Goal: Information Seeking & Learning: Learn about a topic

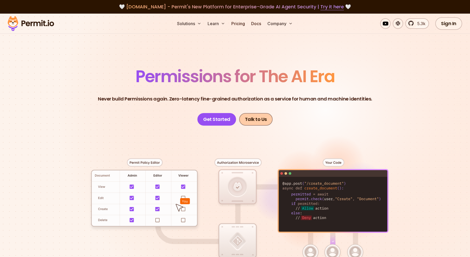
click at [256, 118] on link "Talk to Us" at bounding box center [255, 119] width 33 height 13
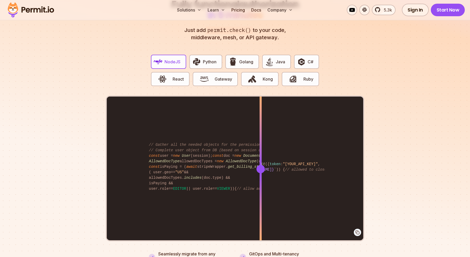
scroll to position [1008, 0]
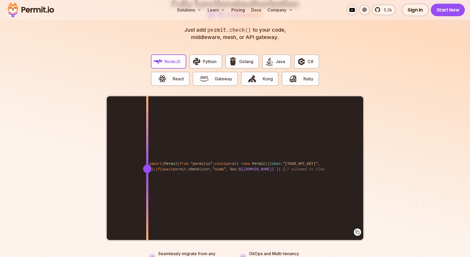
drag, startPoint x: 261, startPoint y: 164, endPoint x: 334, endPoint y: 160, distance: 73.0
click at [152, 164] on div at bounding box center [147, 168] width 8 height 8
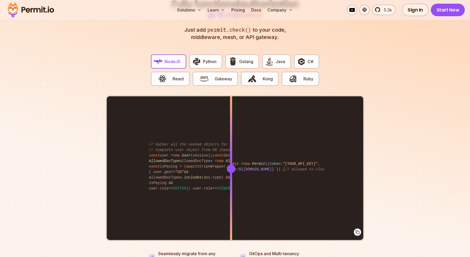
drag, startPoint x: 335, startPoint y: 161, endPoint x: 218, endPoint y: 165, distance: 117.1
click at [227, 165] on div at bounding box center [231, 168] width 8 height 8
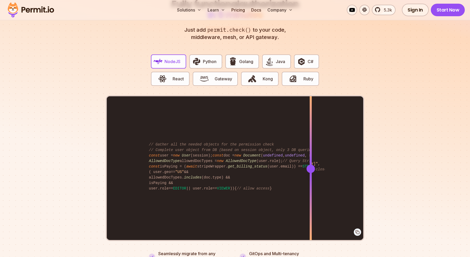
drag, startPoint x: 218, startPoint y: 164, endPoint x: 311, endPoint y: 155, distance: 93.8
click at [311, 155] on div at bounding box center [311, 168] width 2 height 144
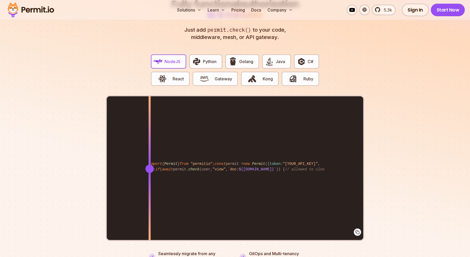
drag, startPoint x: 311, startPoint y: 163, endPoint x: 150, endPoint y: 172, distance: 161.0
click at [150, 172] on div at bounding box center [150, 168] width 2 height 144
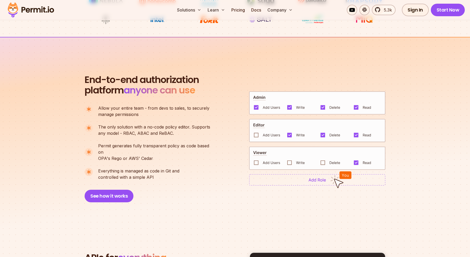
scroll to position [318, 0]
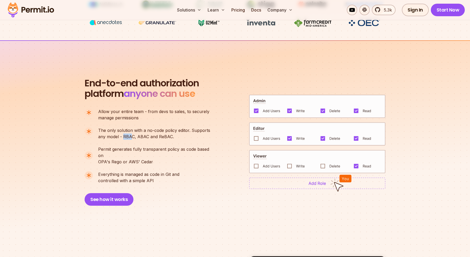
drag, startPoint x: 124, startPoint y: 137, endPoint x: 132, endPoint y: 136, distance: 8.7
click at [132, 136] on p "The only solution with a no-code policy editor. Supports any model - RBAC, ABAC…" at bounding box center [154, 133] width 112 height 13
drag, startPoint x: 137, startPoint y: 136, endPoint x: 145, endPoint y: 136, distance: 7.6
click at [145, 136] on p "The only solution with a no-code policy editor. Supports any model - RBAC, ABAC…" at bounding box center [154, 133] width 112 height 13
drag, startPoint x: 158, startPoint y: 136, endPoint x: 171, endPoint y: 135, distance: 13.1
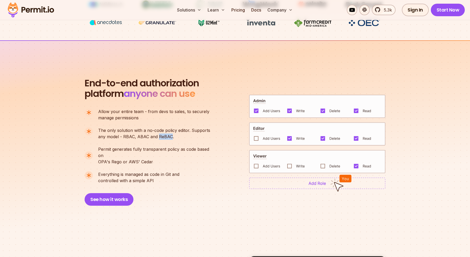
click at [171, 135] on p "The only solution with a no-code policy editor. Supports any model - RBAC, ABAC…" at bounding box center [154, 133] width 112 height 13
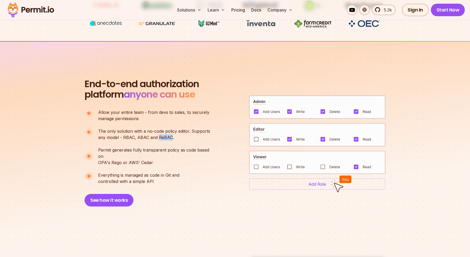
scroll to position [320, 0]
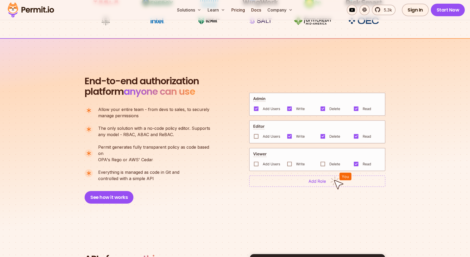
click at [141, 135] on p "The only solution with a no-code policy editor. Supports any model - RBAC, ABAC…" at bounding box center [154, 131] width 112 height 13
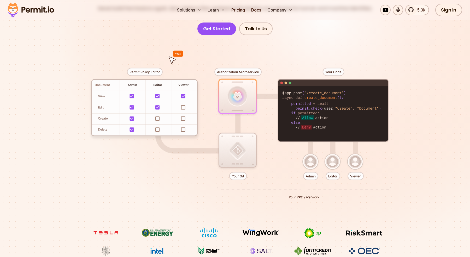
scroll to position [89, 0]
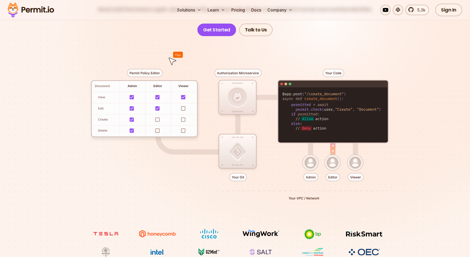
drag, startPoint x: 296, startPoint y: 110, endPoint x: 382, endPoint y: 109, distance: 86.5
click at [382, 109] on div at bounding box center [235, 132] width 366 height 192
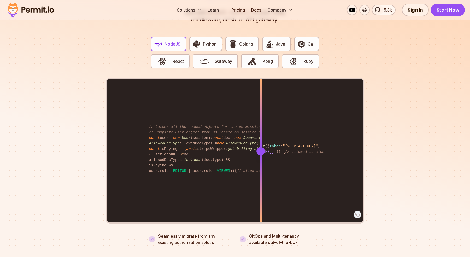
scroll to position [1031, 0]
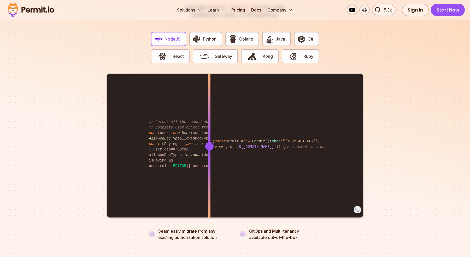
drag, startPoint x: 263, startPoint y: 139, endPoint x: 178, endPoint y: 138, distance: 84.7
click at [205, 142] on div at bounding box center [209, 146] width 8 height 8
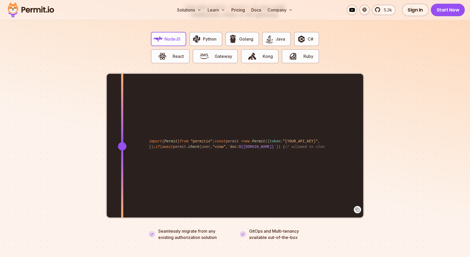
drag, startPoint x: 178, startPoint y: 138, endPoint x: 69, endPoint y: 136, distance: 108.7
click at [79, 136] on section "Fully functional authorization in 5 minutes Just add permit.check() to your cod…" at bounding box center [235, 102] width 470 height 326
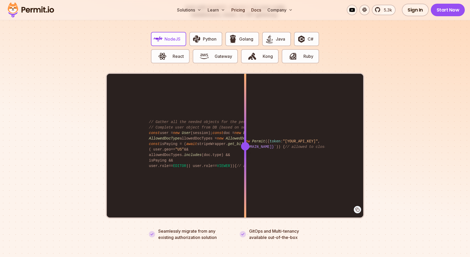
drag, startPoint x: 108, startPoint y: 140, endPoint x: 245, endPoint y: 142, distance: 137.0
click at [245, 142] on div at bounding box center [245, 146] width 8 height 8
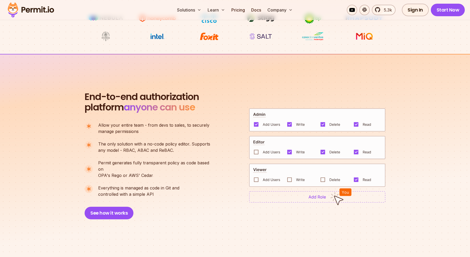
scroll to position [307, 0]
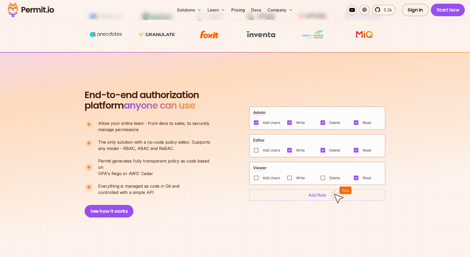
drag, startPoint x: 263, startPoint y: 148, endPoint x: 280, endPoint y: 147, distance: 16.7
click at [285, 155] on div at bounding box center [317, 153] width 136 height 94
drag, startPoint x: 263, startPoint y: 148, endPoint x: 285, endPoint y: 147, distance: 22.7
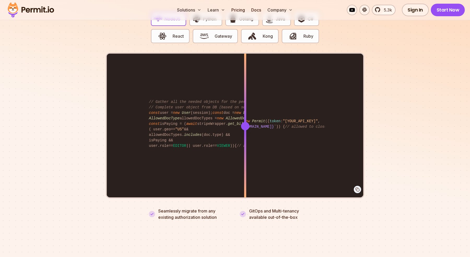
scroll to position [1050, 0]
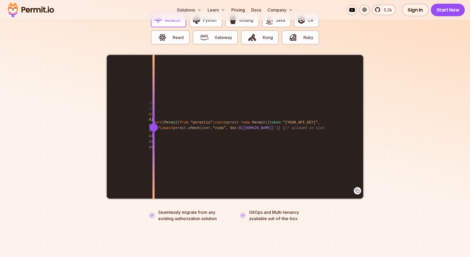
drag, startPoint x: 245, startPoint y: 120, endPoint x: 154, endPoint y: 120, distance: 91.7
click at [154, 123] on div at bounding box center [153, 127] width 8 height 8
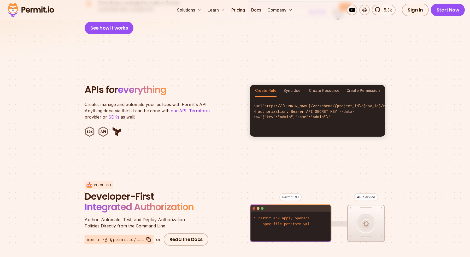
scroll to position [483, 0]
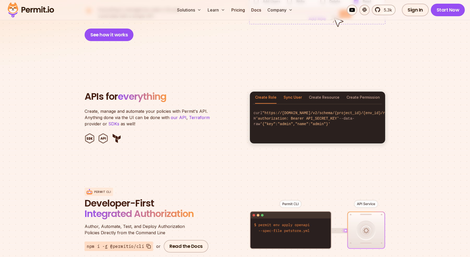
click at [298, 95] on button "Sync User" at bounding box center [293, 97] width 18 height 12
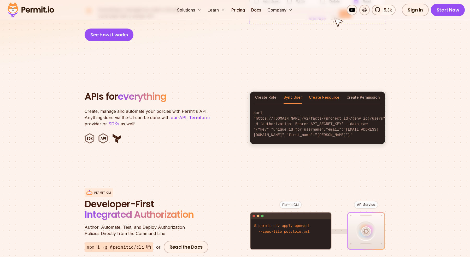
click at [316, 91] on button "Create Resource" at bounding box center [324, 97] width 31 height 12
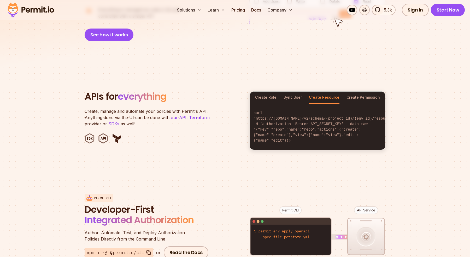
click at [348, 92] on div "Create Role Sync User Create Resource Create Permission" at bounding box center [317, 97] width 135 height 12
click at [355, 92] on button "Create Permission" at bounding box center [363, 97] width 33 height 12
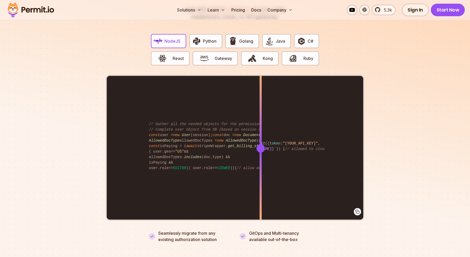
scroll to position [1029, 0]
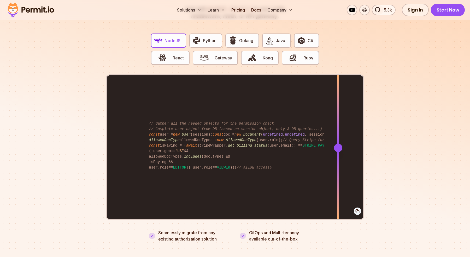
drag, startPoint x: 261, startPoint y: 143, endPoint x: 338, endPoint y: 142, distance: 77.4
click at [338, 143] on div at bounding box center [338, 147] width 8 height 8
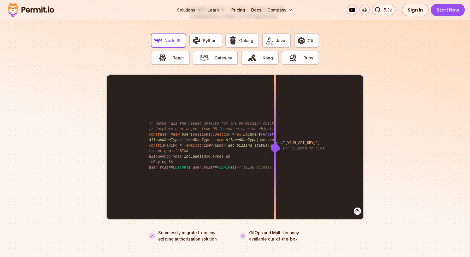
drag, startPoint x: 191, startPoint y: 152, endPoint x: 275, endPoint y: 139, distance: 85.9
click at [275, 139] on div "import { Permit } from "permitio" ; const permit = new Permit ({ token : "[YOUR…" at bounding box center [235, 147] width 257 height 144
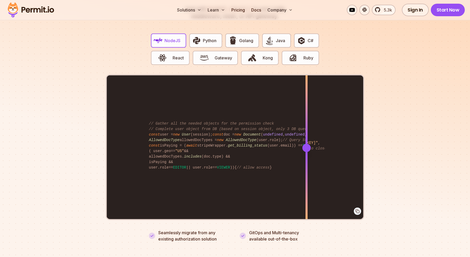
drag, startPoint x: 153, startPoint y: 153, endPoint x: 307, endPoint y: 143, distance: 153.7
click at [307, 143] on div "import { Permit } from "permitio" ; const permit = new Permit ({ token : "[YOUR…" at bounding box center [235, 147] width 257 height 144
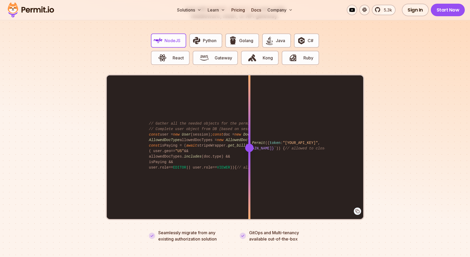
drag, startPoint x: 154, startPoint y: 153, endPoint x: 313, endPoint y: 148, distance: 159.5
click at [314, 148] on div "import { Permit } from "permitio" ; const permit = new Permit ({ token : "[YOUR…" at bounding box center [235, 147] width 257 height 144
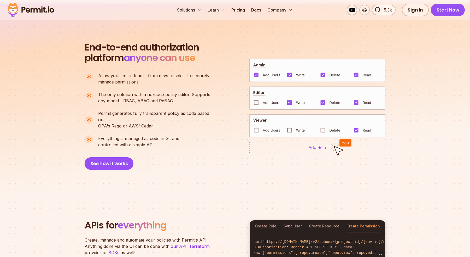
scroll to position [349, 0]
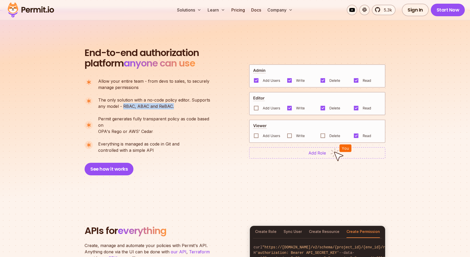
drag, startPoint x: 123, startPoint y: 106, endPoint x: 173, endPoint y: 106, distance: 50.4
click at [173, 106] on p "The only solution with a no-code policy editor. Supports any model - RBAC, ABAC…" at bounding box center [154, 103] width 112 height 13
click at [134, 107] on p "The only solution with a no-code policy editor. Supports any model - RBAC, ABAC…" at bounding box center [154, 103] width 112 height 13
drag, startPoint x: 123, startPoint y: 107, endPoint x: 172, endPoint y: 106, distance: 49.1
click at [172, 106] on p "The only solution with a no-code policy editor. Supports any model - RBAC, ABAC…" at bounding box center [154, 103] width 112 height 13
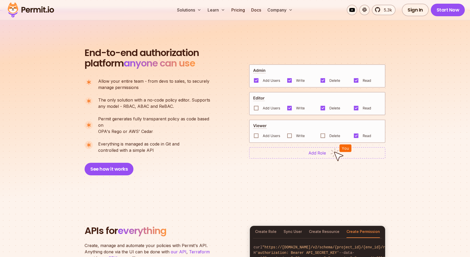
click at [145, 103] on p "The only solution with a no-code policy editor. Supports any model - RBAC, ABAC…" at bounding box center [154, 103] width 112 height 13
drag, startPoint x: 134, startPoint y: 106, endPoint x: 123, endPoint y: 107, distance: 10.7
click at [123, 107] on p "The only solution with a no-code policy editor. Supports any model - RBAC, ABAC…" at bounding box center [154, 103] width 112 height 13
drag, startPoint x: 136, startPoint y: 106, endPoint x: 177, endPoint y: 109, distance: 41.1
click at [177, 109] on ul "Allow your entire team - from devs to sales, to securely manage permissions The…" at bounding box center [150, 115] width 130 height 75
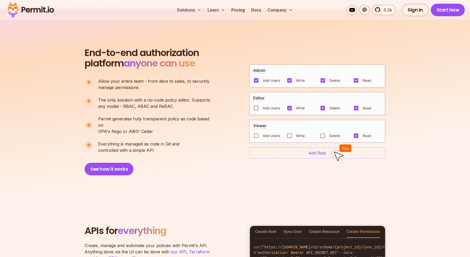
click at [174, 108] on p "The only solution with a no-code policy editor. Supports any model - RBAC, ABAC…" at bounding box center [154, 103] width 112 height 13
drag, startPoint x: 174, startPoint y: 107, endPoint x: 138, endPoint y: 108, distance: 35.6
click at [138, 108] on p "The only solution with a no-code policy editor. Supports any model - RBAC, ABAC…" at bounding box center [154, 103] width 112 height 13
click at [133, 105] on p "The only solution with a no-code policy editor. Supports any model - RBAC, ABAC…" at bounding box center [154, 103] width 112 height 13
drag, startPoint x: 137, startPoint y: 107, endPoint x: 148, endPoint y: 108, distance: 11.0
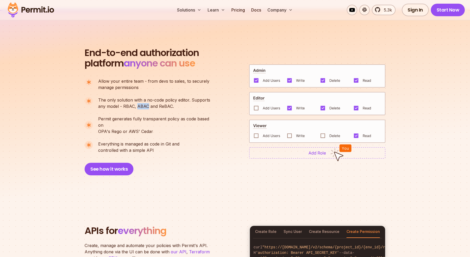
click at [148, 108] on p "The only solution with a no-code policy editor. Supports any model - RBAC, ABAC…" at bounding box center [154, 103] width 112 height 13
click at [182, 117] on span "Permit generates fully transparent policy as code based on" at bounding box center [156, 122] width 117 height 13
drag, startPoint x: 158, startPoint y: 106, endPoint x: 172, endPoint y: 105, distance: 14.1
click at [172, 105] on p "The only solution with a no-code policy editor. Supports any model - RBAC, ABAC…" at bounding box center [154, 103] width 112 height 13
drag, startPoint x: 137, startPoint y: 107, endPoint x: 177, endPoint y: 104, distance: 39.6
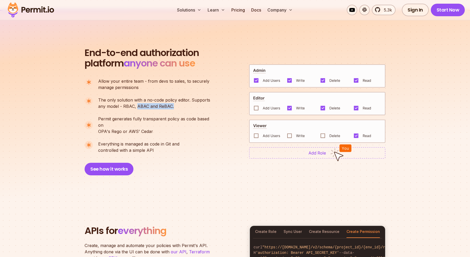
click at [177, 104] on p "The only solution with a no-code policy editor. Supports any model - RBAC, ABAC…" at bounding box center [154, 103] width 112 height 13
click at [142, 106] on p "The only solution with a no-code policy editor. Supports any model - RBAC, ABAC…" at bounding box center [154, 103] width 112 height 13
click at [168, 108] on p "The only solution with a no-code policy editor. Supports any model - RBAC, ABAC…" at bounding box center [154, 103] width 112 height 13
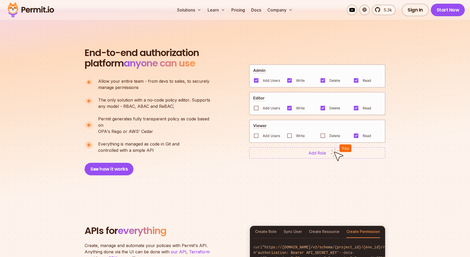
click at [170, 107] on p "The only solution with a no-code policy editor. Supports any model - RBAC, ABAC…" at bounding box center [154, 103] width 112 height 13
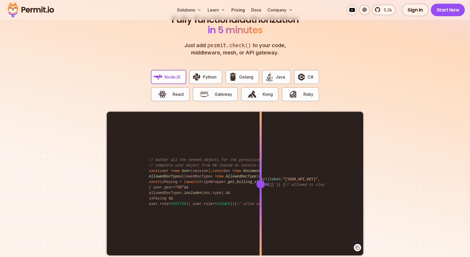
scroll to position [992, 0]
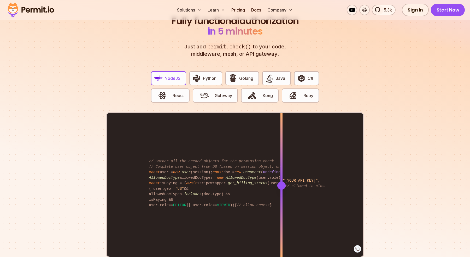
drag, startPoint x: 261, startPoint y: 178, endPoint x: 279, endPoint y: 177, distance: 18.9
click at [279, 181] on div at bounding box center [282, 185] width 8 height 8
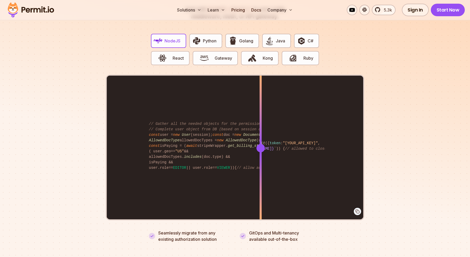
scroll to position [1032, 0]
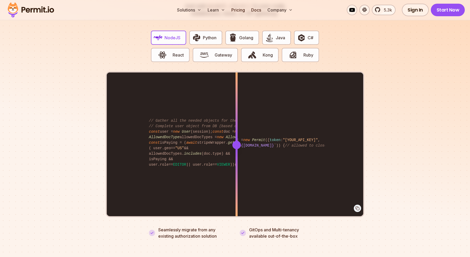
drag, startPoint x: 261, startPoint y: 138, endPoint x: 237, endPoint y: 134, distance: 24.2
click at [237, 133] on div at bounding box center [237, 144] width 2 height 144
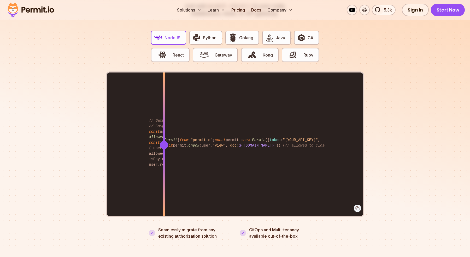
drag, startPoint x: 237, startPoint y: 136, endPoint x: 164, endPoint y: 142, distance: 72.9
click at [164, 142] on div at bounding box center [164, 145] width 8 height 8
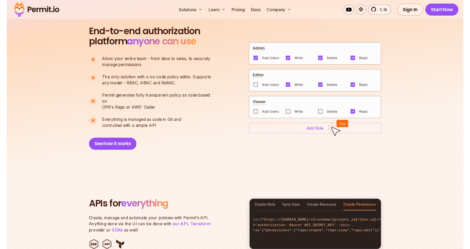
scroll to position [370, 0]
